Goal: Information Seeking & Learning: Compare options

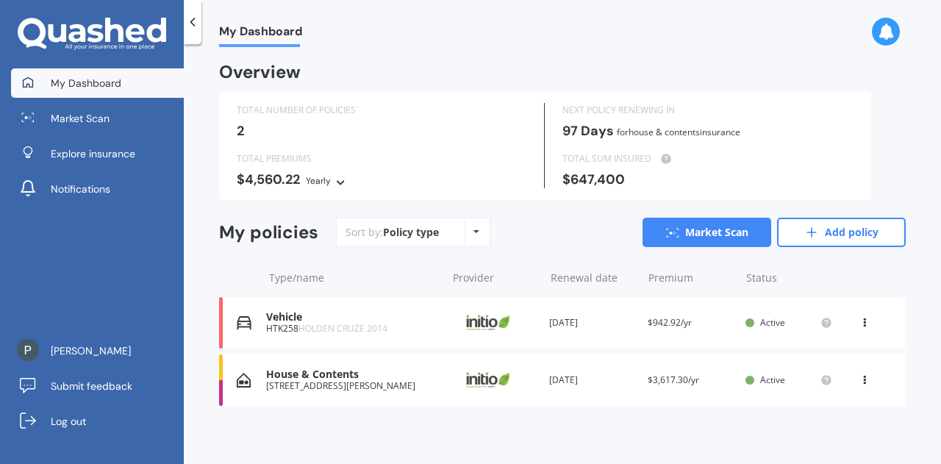
click at [586, 329] on div "Renewal date [DATE]" at bounding box center [592, 322] width 87 height 15
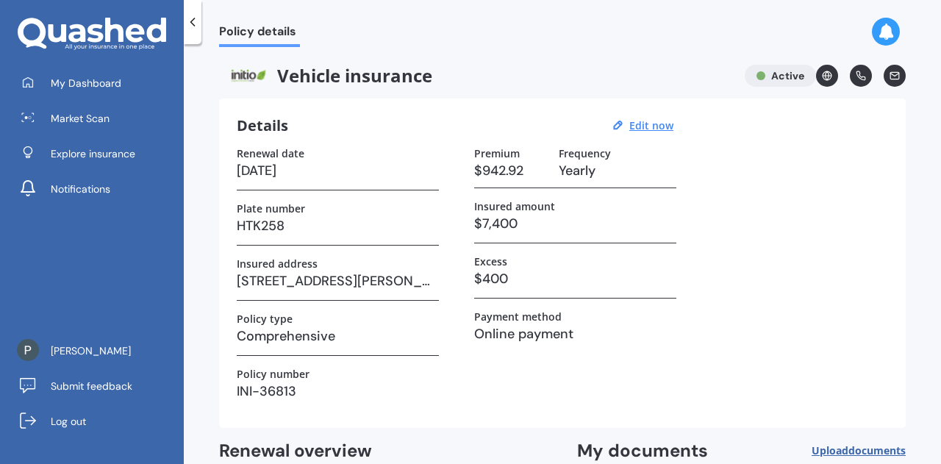
scroll to position [154, 0]
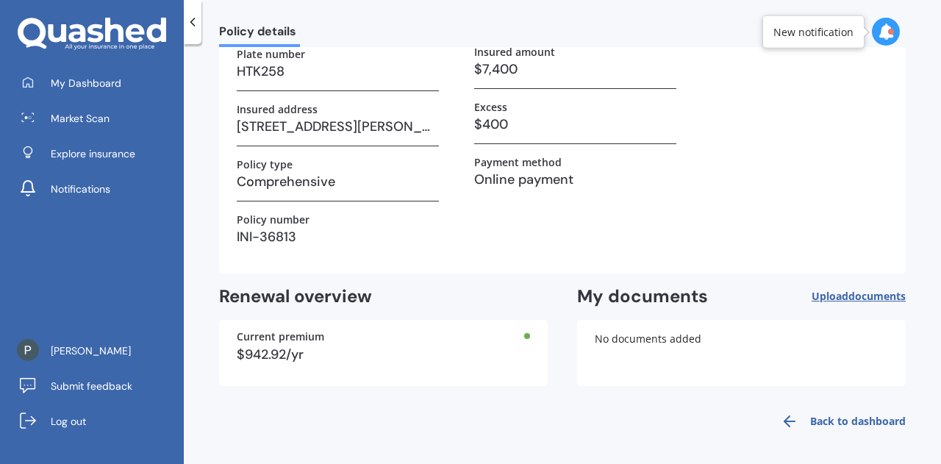
click at [805, 415] on link "Back to dashboard" at bounding box center [839, 421] width 134 height 35
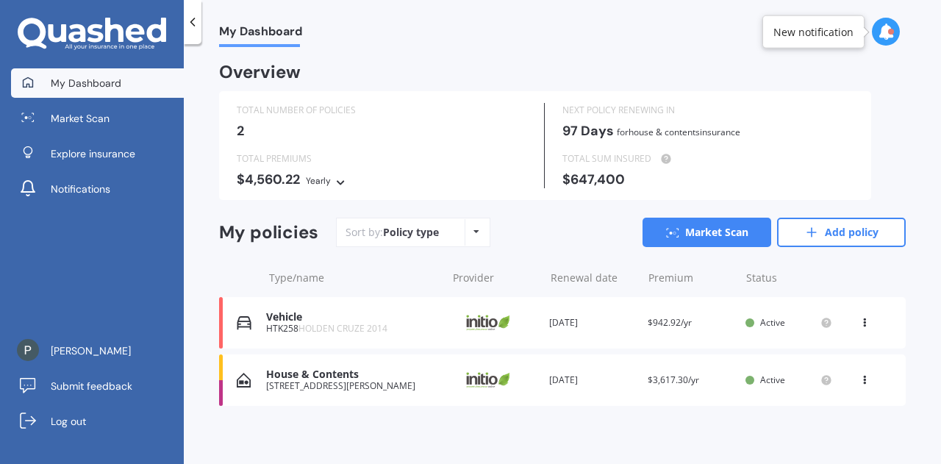
click at [860, 322] on icon at bounding box center [865, 319] width 10 height 9
click at [844, 268] on div "Type/name Provider Renewal date Premium You are paying Status" at bounding box center [562, 278] width 687 height 38
click at [354, 336] on div "Vehicle HTK258 HOLDEN CRUZE 2014 Provider Renewal date [DATE] Premium $942.92/y…" at bounding box center [562, 322] width 687 height 51
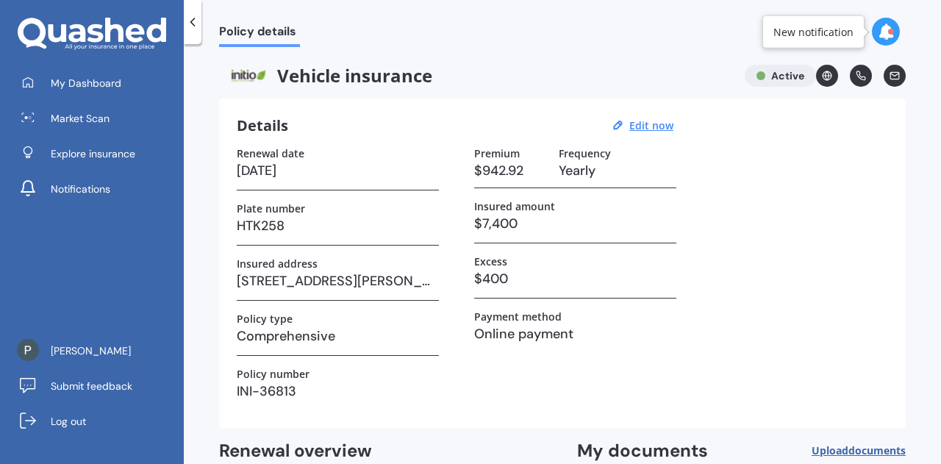
scroll to position [154, 0]
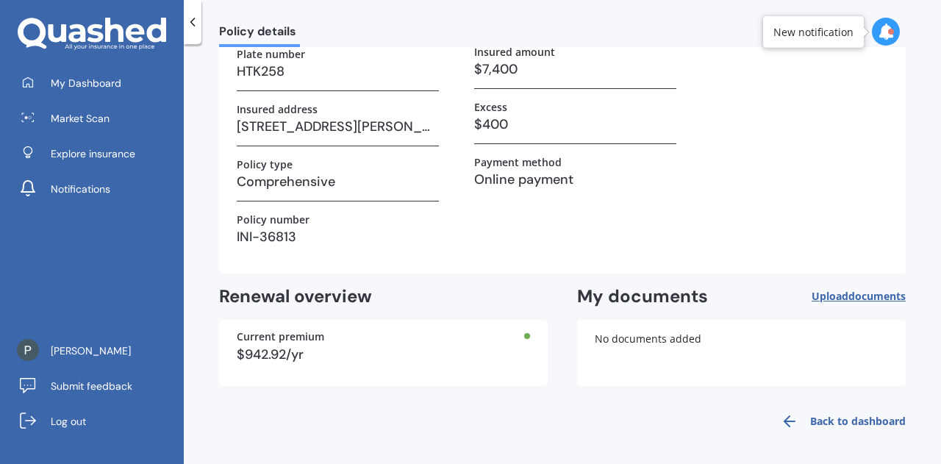
click at [821, 419] on link "Back to dashboard" at bounding box center [839, 421] width 134 height 35
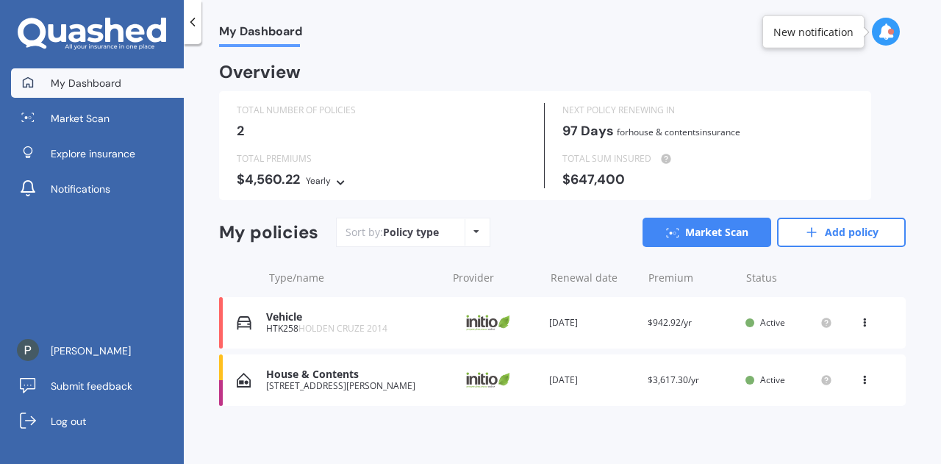
click at [606, 393] on div "House & Contents [STREET_ADDRESS][PERSON_NAME] Provider Renewal date [DATE] Pre…" at bounding box center [562, 379] width 687 height 51
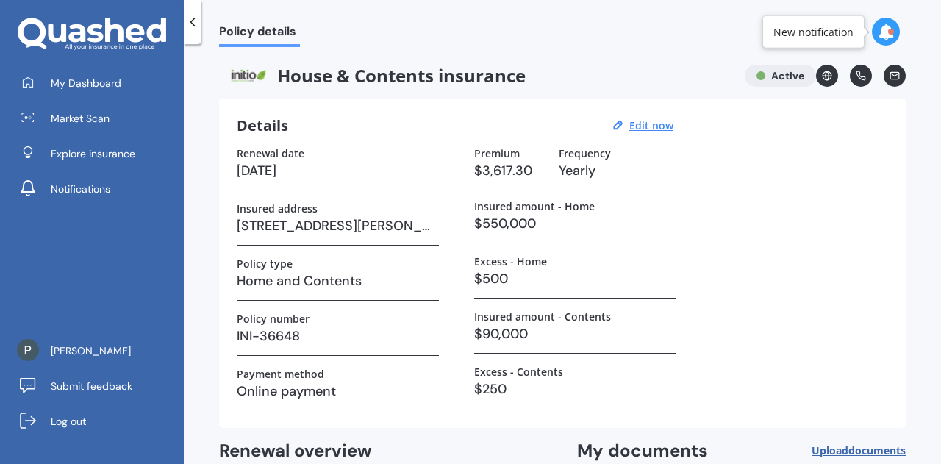
scroll to position [154, 0]
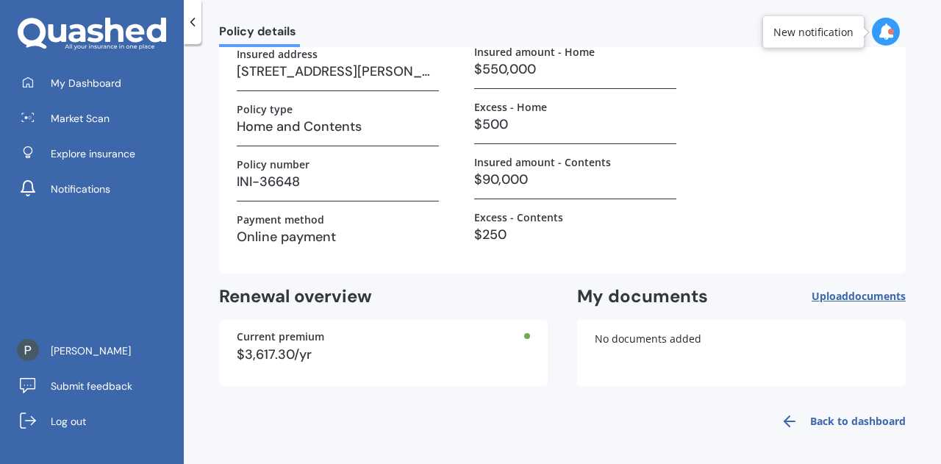
click at [791, 411] on link "Back to dashboard" at bounding box center [839, 421] width 134 height 35
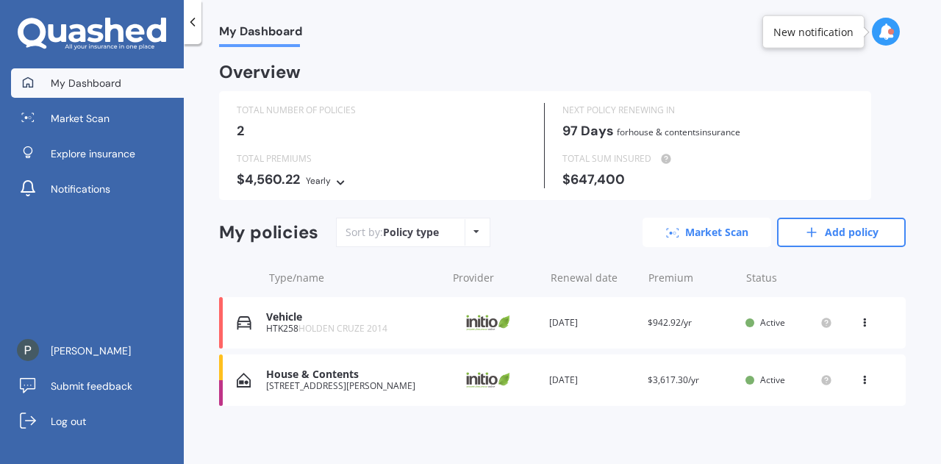
click at [722, 227] on link "Market Scan" at bounding box center [707, 232] width 129 height 29
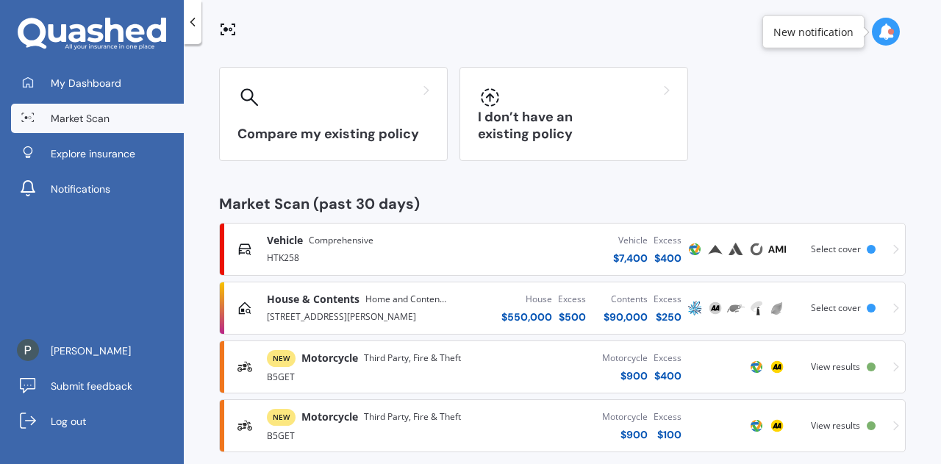
scroll to position [124, 0]
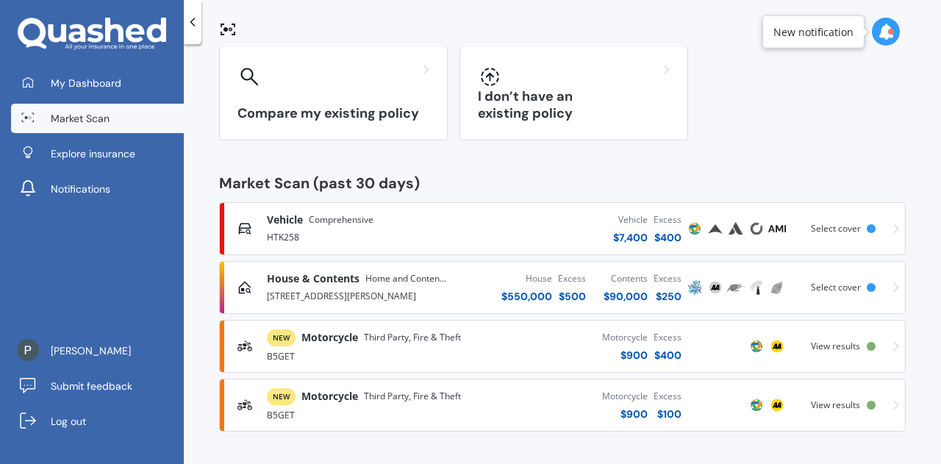
click at [882, 406] on div "NEW Motorcycle Third Party, Fire & Theft B5GET Motorcycle $ 900 Excess $ 100 Sc…" at bounding box center [563, 405] width 674 height 44
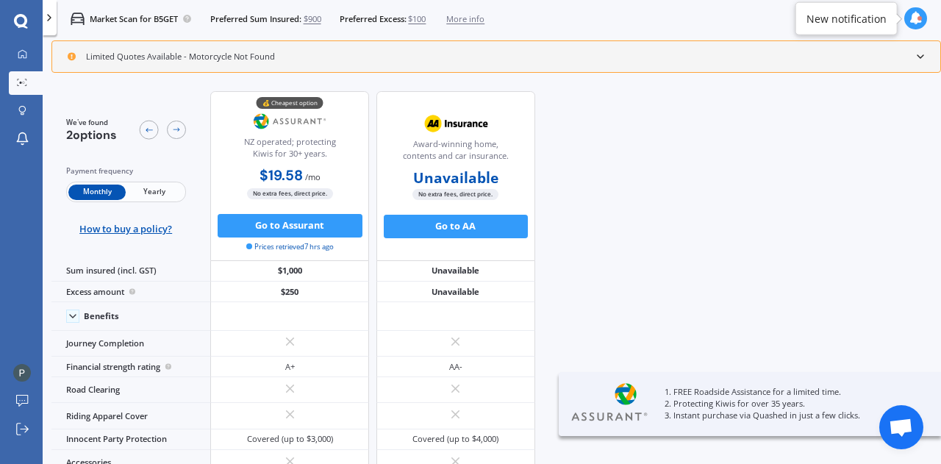
click at [160, 188] on span "Yearly" at bounding box center [154, 192] width 57 height 15
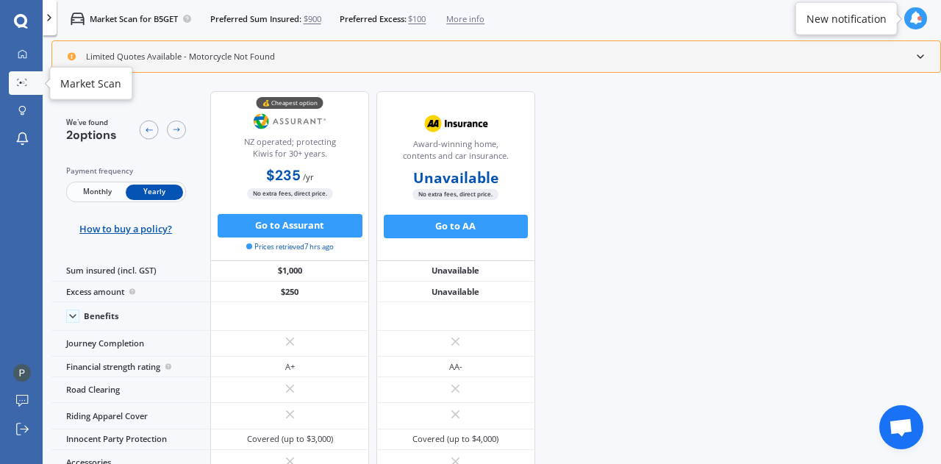
click at [28, 82] on div at bounding box center [22, 84] width 18 height 10
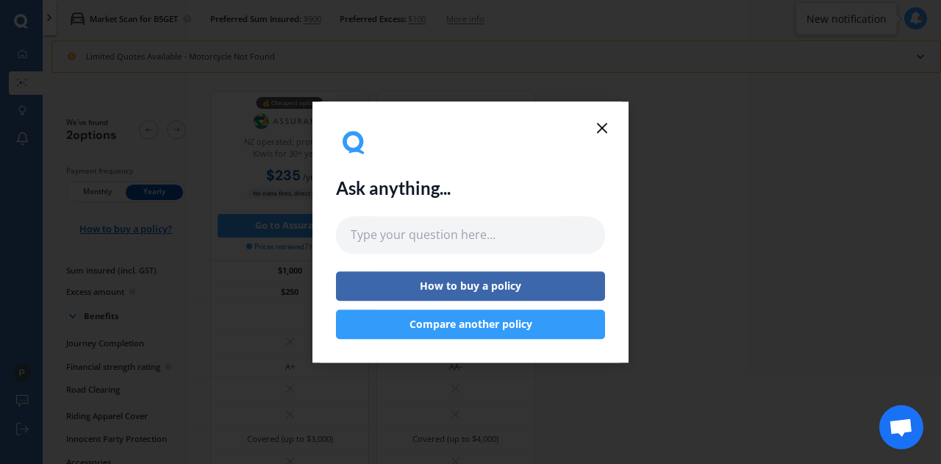
click at [603, 124] on icon at bounding box center [602, 128] width 18 height 18
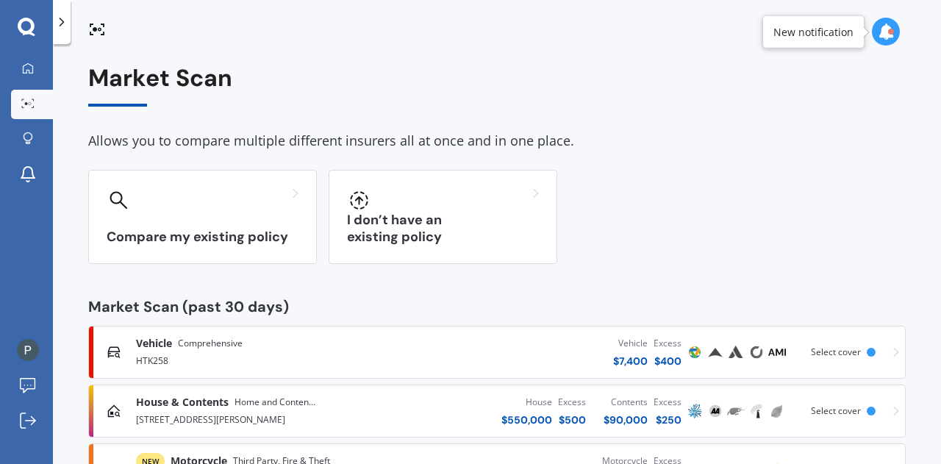
scroll to position [124, 0]
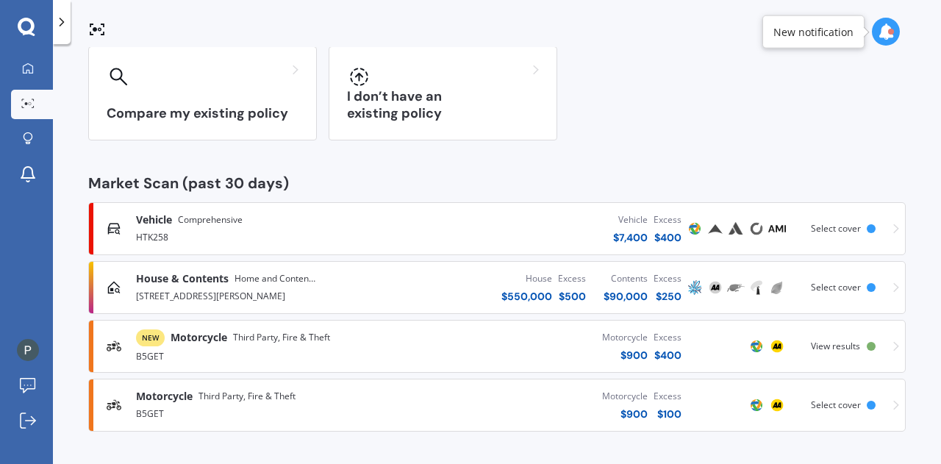
click at [811, 347] on span "View results" at bounding box center [835, 346] width 49 height 13
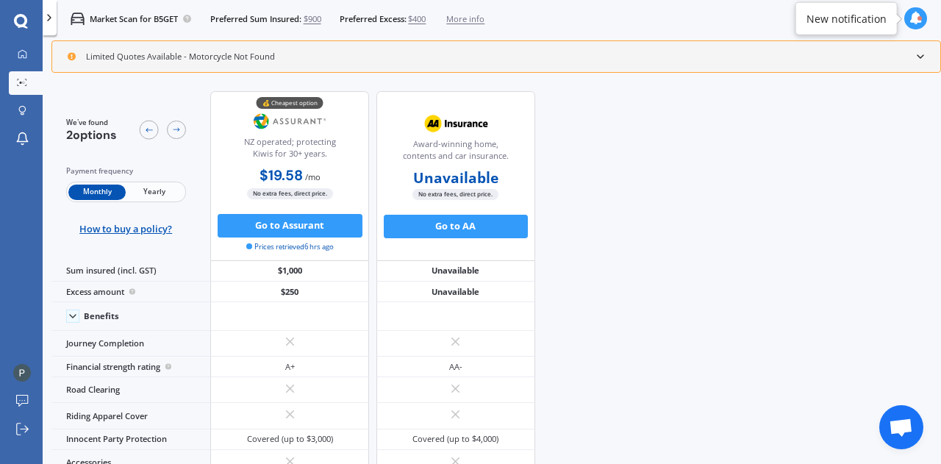
click at [149, 187] on span "Yearly" at bounding box center [154, 192] width 57 height 15
click at [32, 90] on link "Market Scan" at bounding box center [26, 83] width 34 height 24
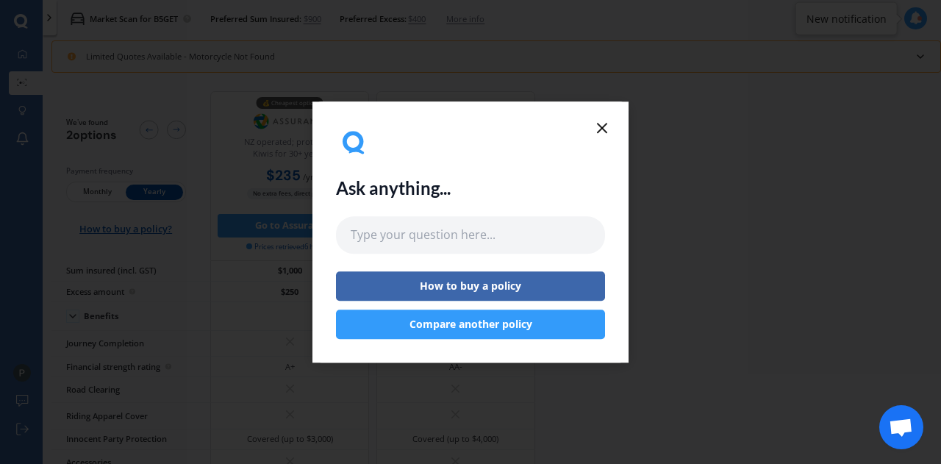
click at [602, 129] on line at bounding box center [602, 128] width 9 height 9
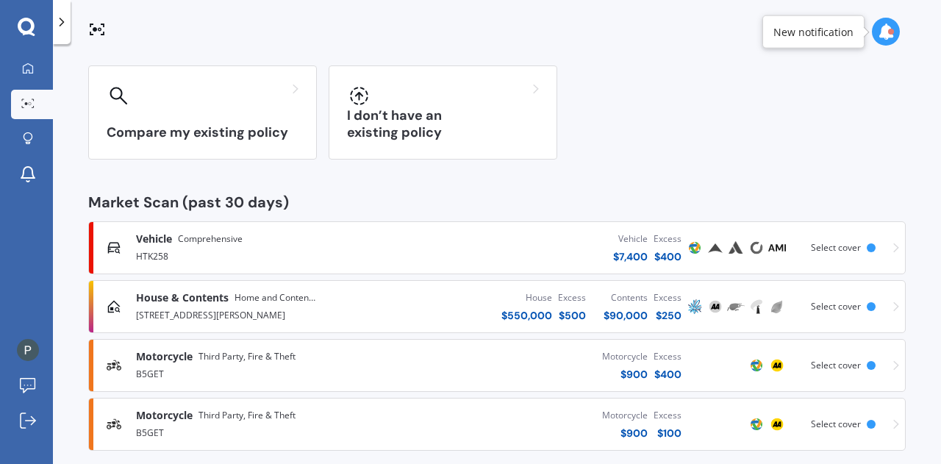
scroll to position [124, 0]
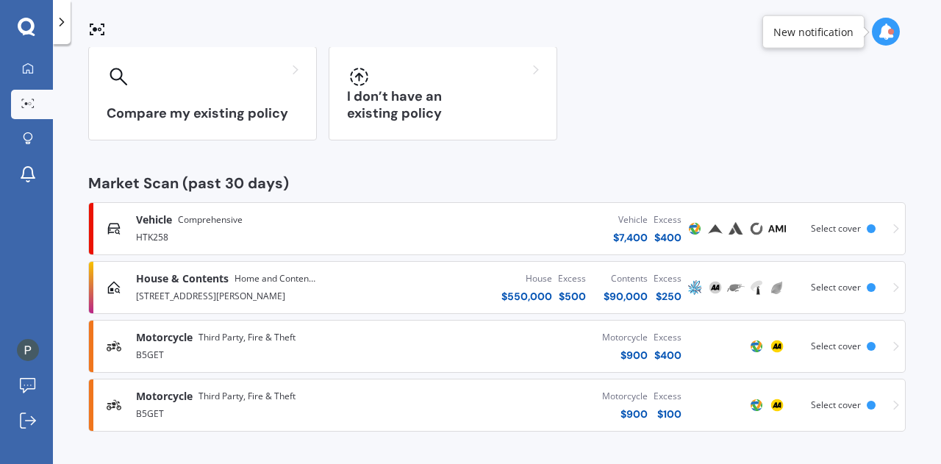
click at [841, 288] on span "Select cover" at bounding box center [836, 287] width 50 height 13
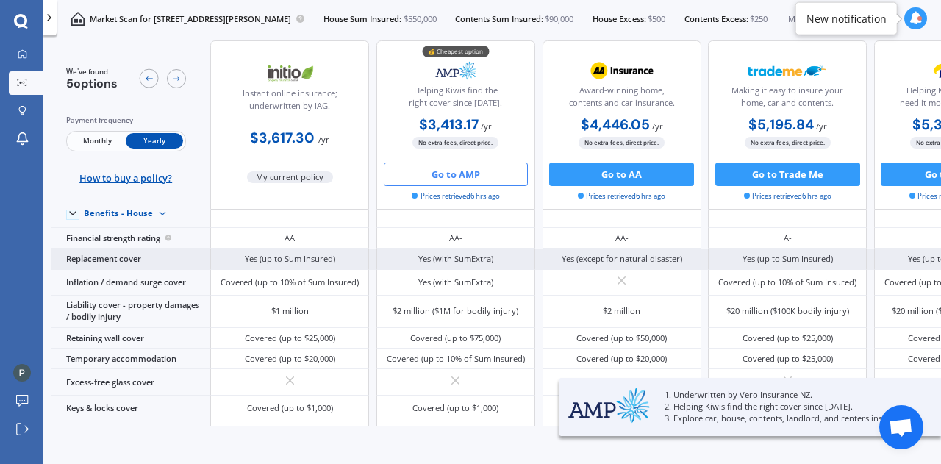
scroll to position [76, 0]
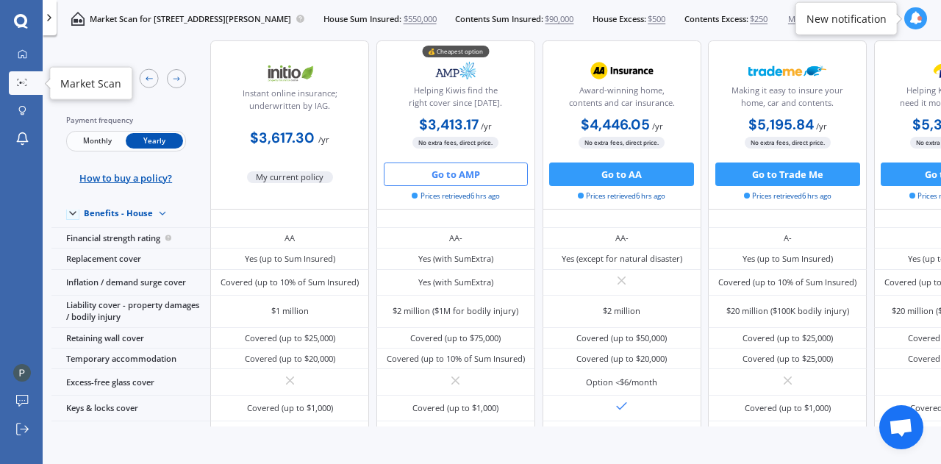
click at [19, 88] on link "Market Scan" at bounding box center [26, 83] width 34 height 24
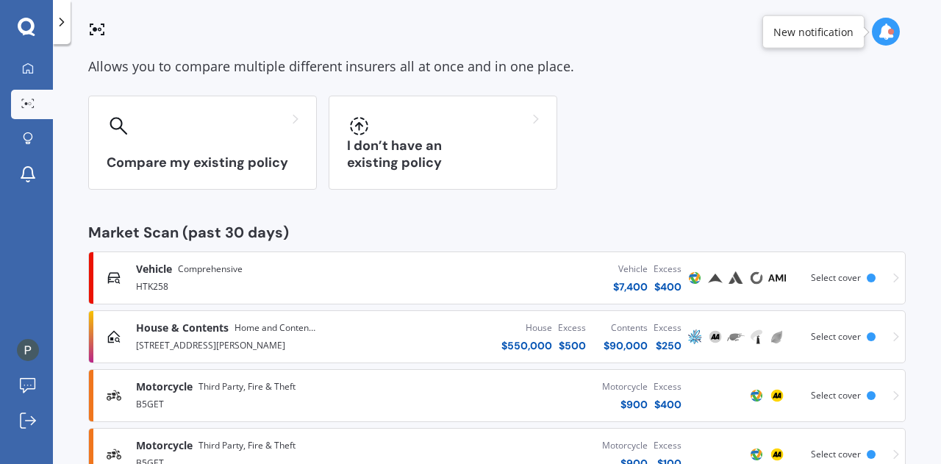
scroll to position [75, 0]
click at [827, 264] on div "Vehicle Comprehensive HTK258 Vehicle $ 7,400 Excess $ 400 Scanned 6 hours ago S…" at bounding box center [497, 277] width 805 height 44
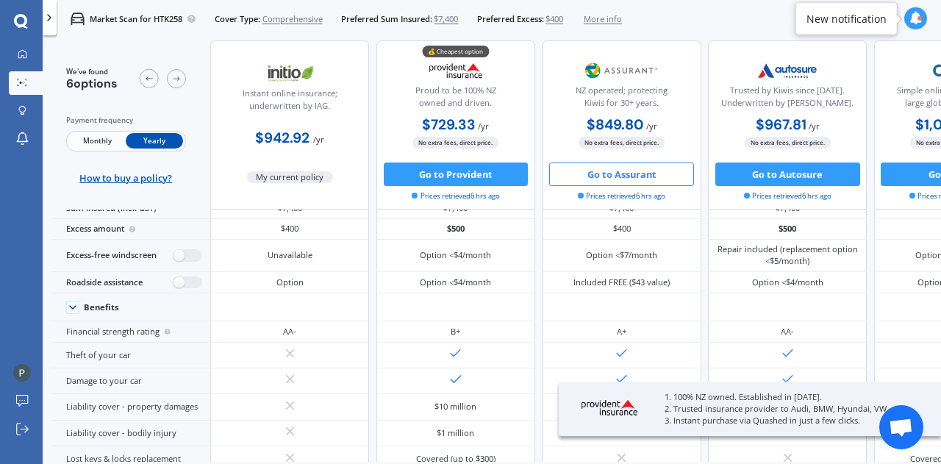
scroll to position [27, 0]
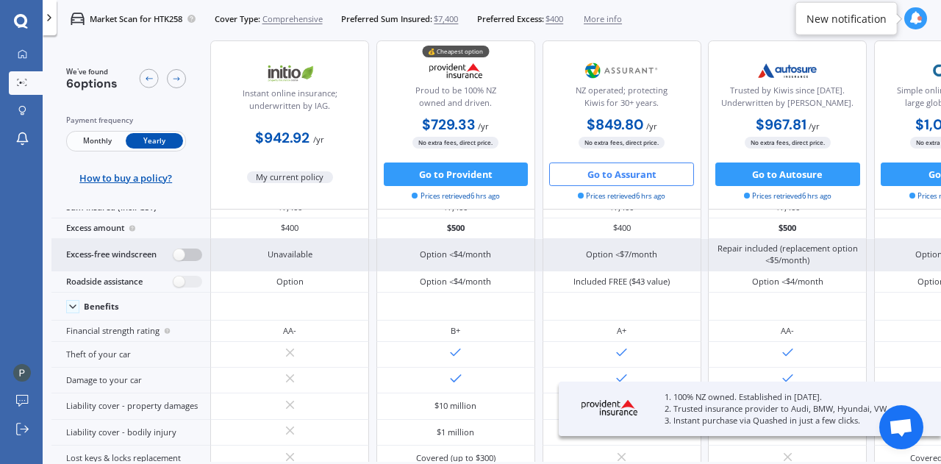
click at [188, 251] on label at bounding box center [188, 255] width 29 height 13
radio input "true"
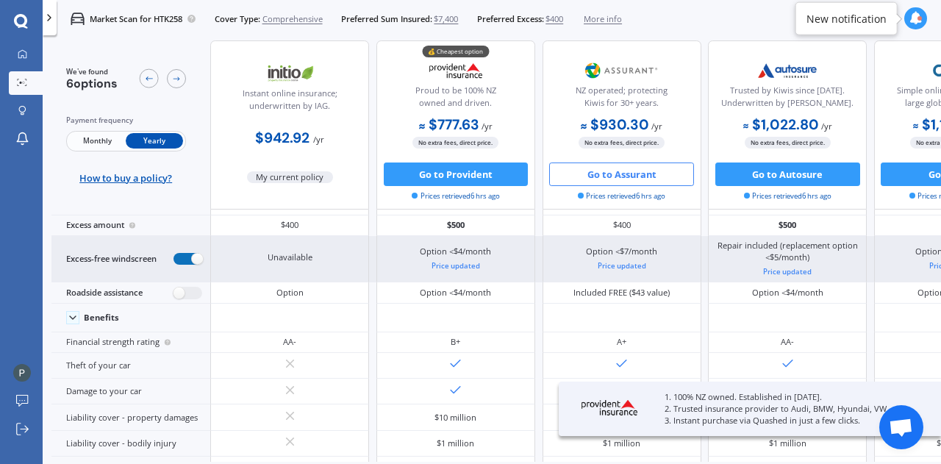
scroll to position [32, 0]
